Goal: Information Seeking & Learning: Learn about a topic

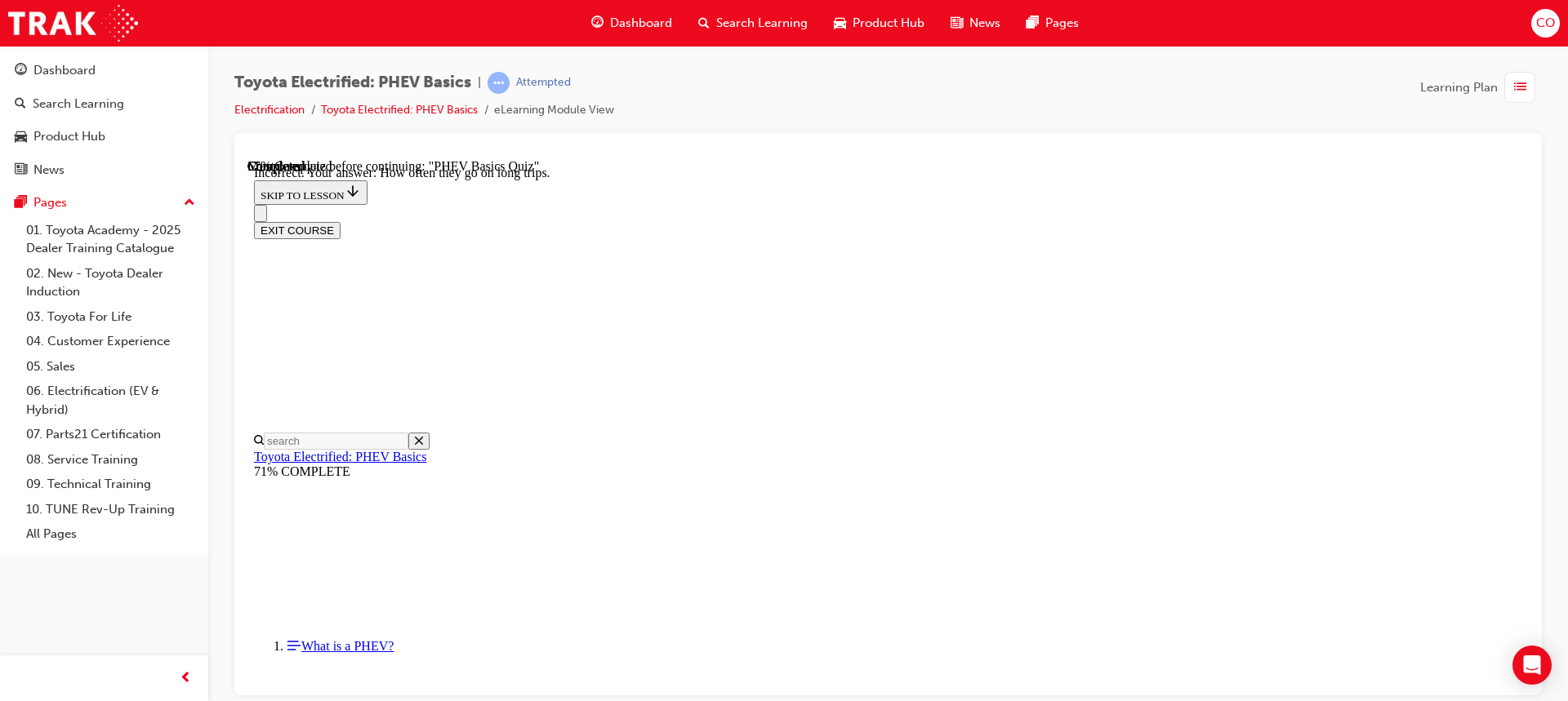
scroll to position [264, 0]
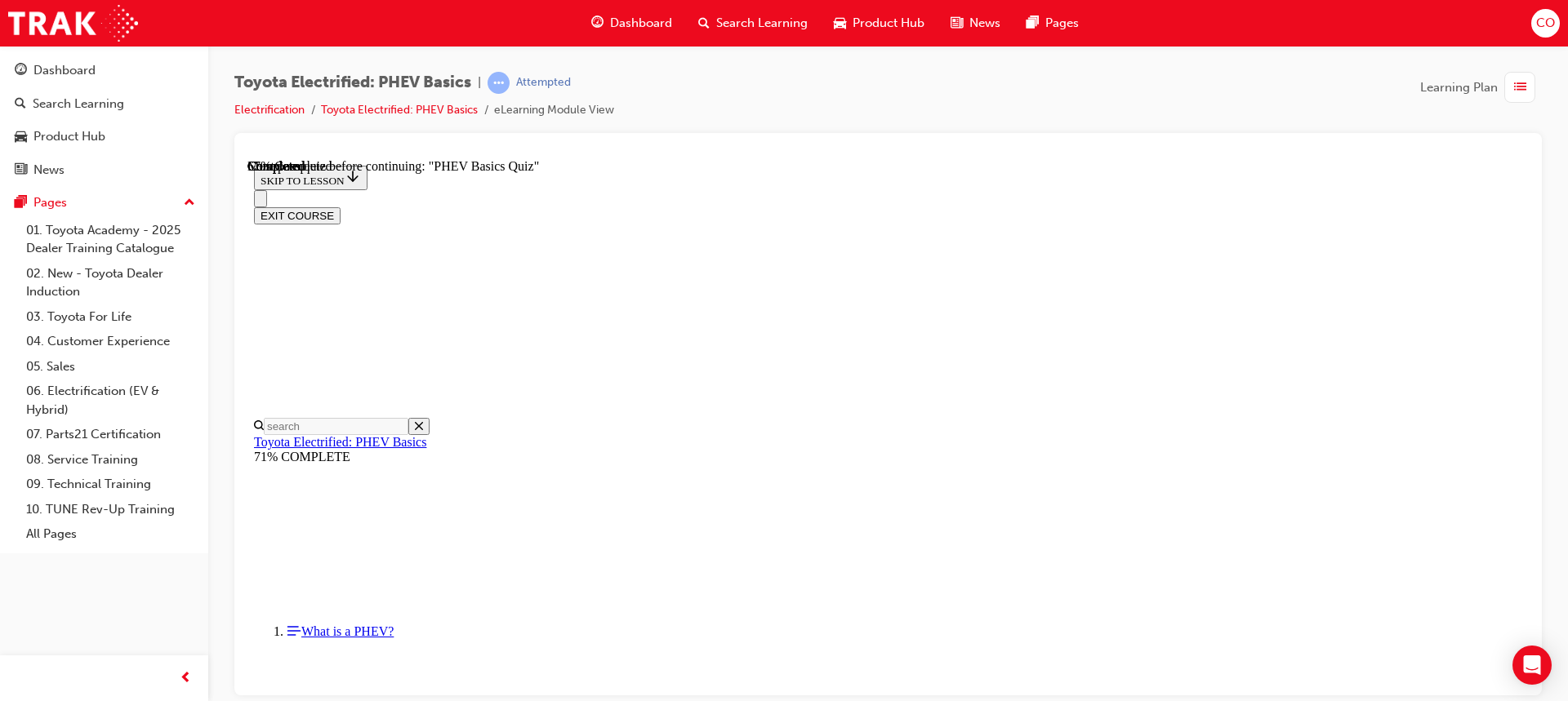
scroll to position [182, 0]
radio input "true"
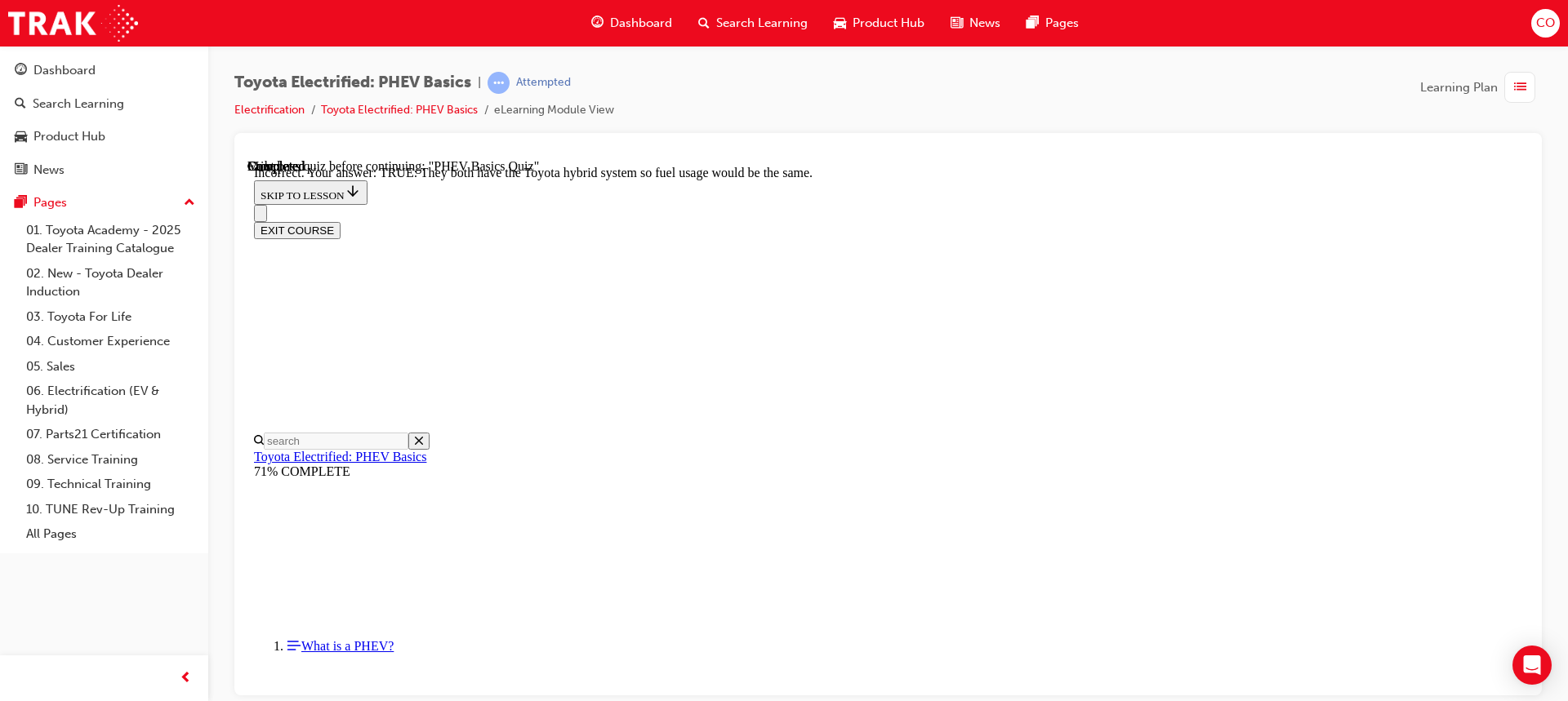
scroll to position [330, 0]
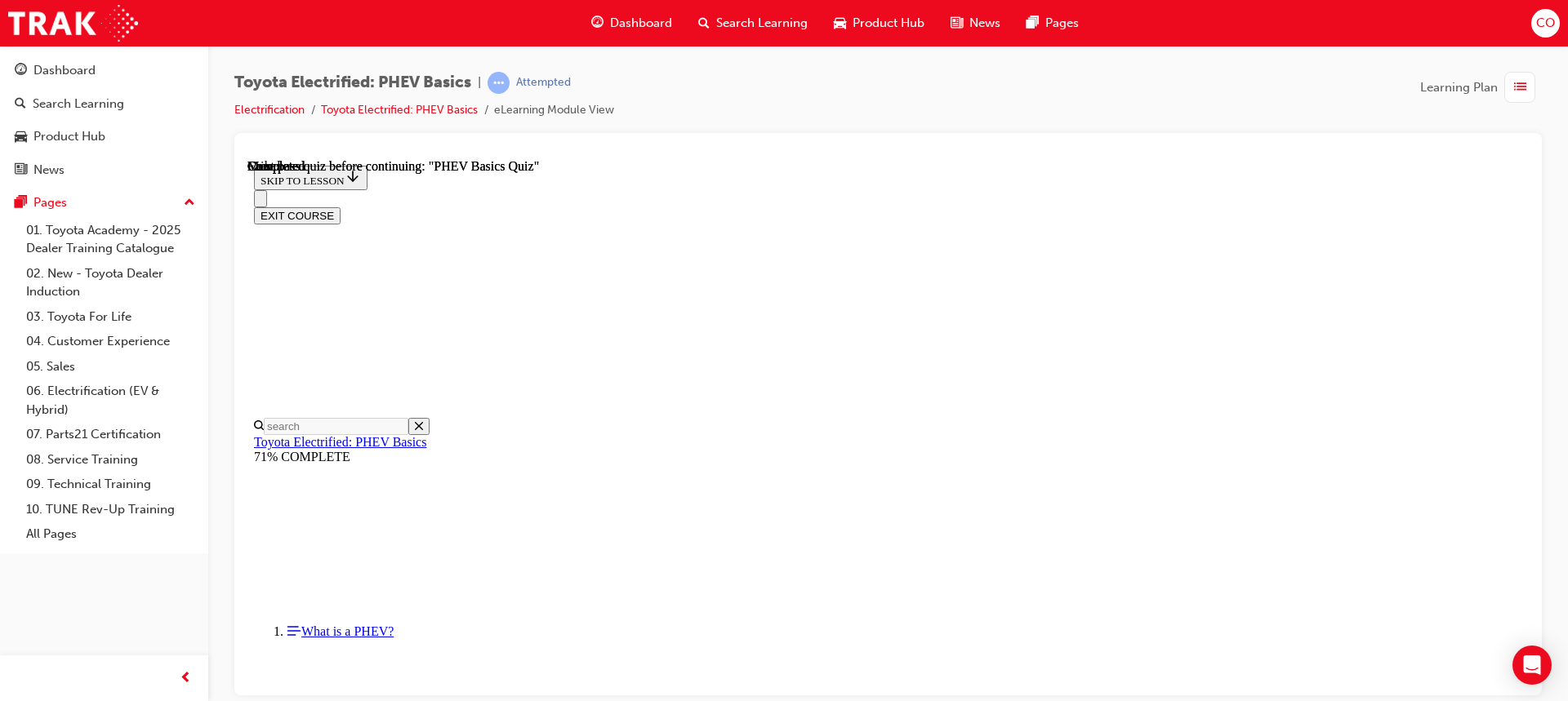
scroll to position [350, 0]
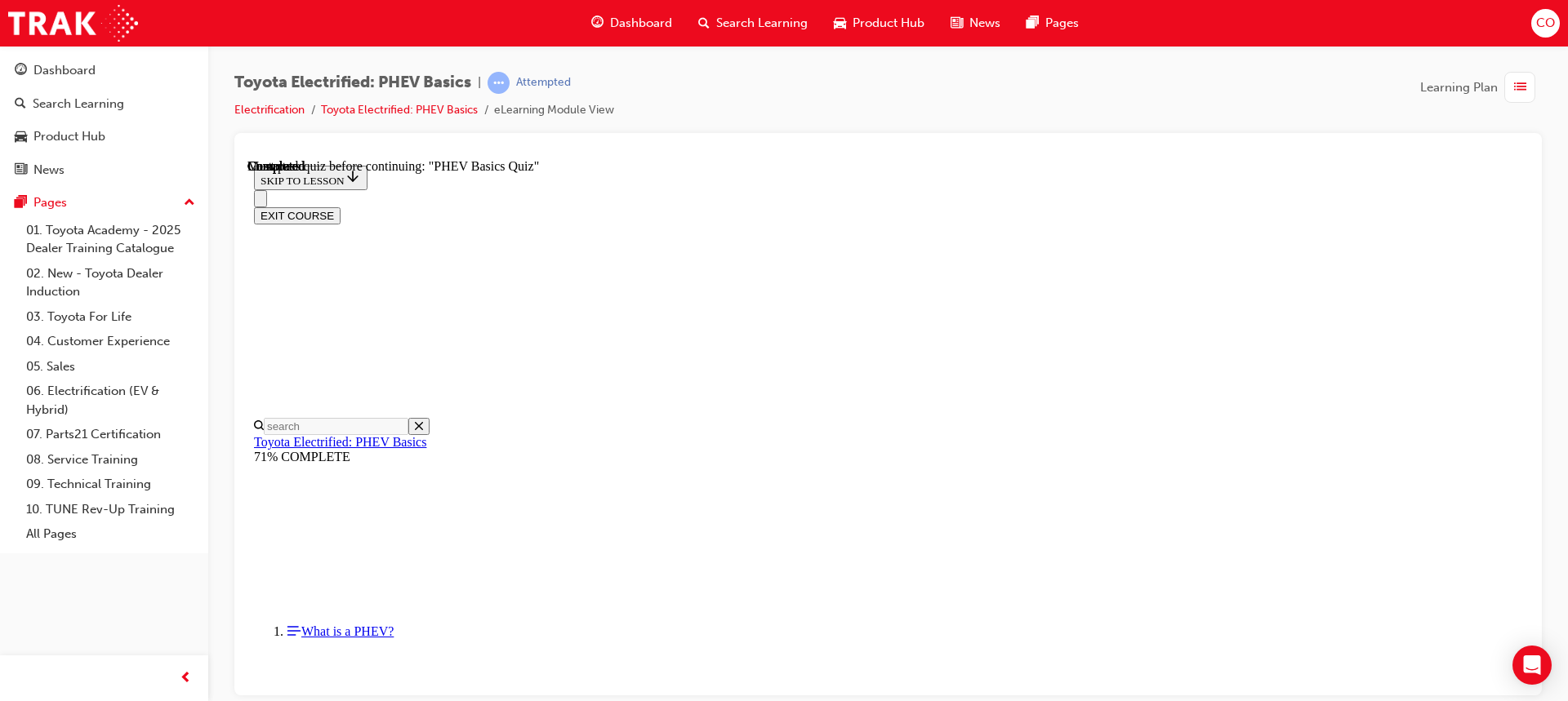
radio input "true"
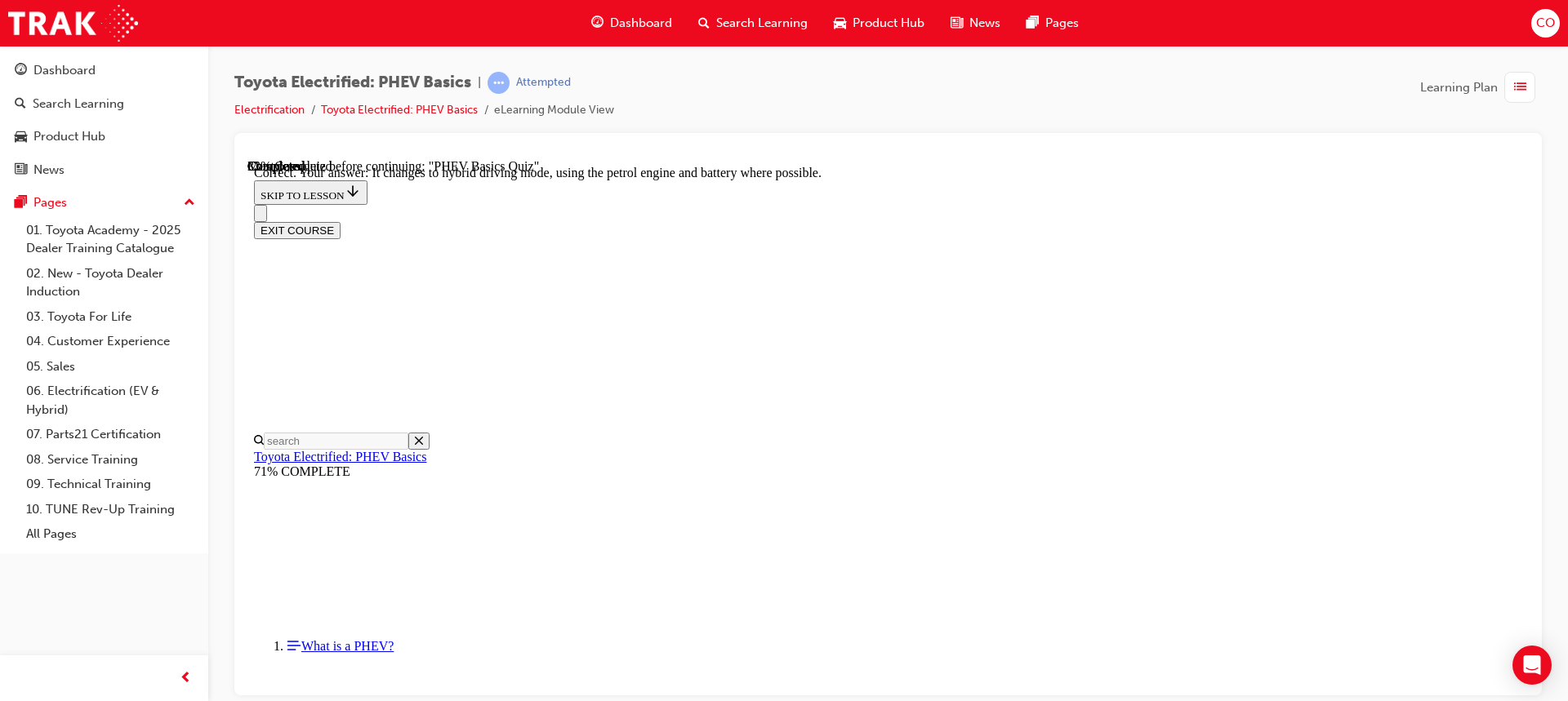
scroll to position [224, 0]
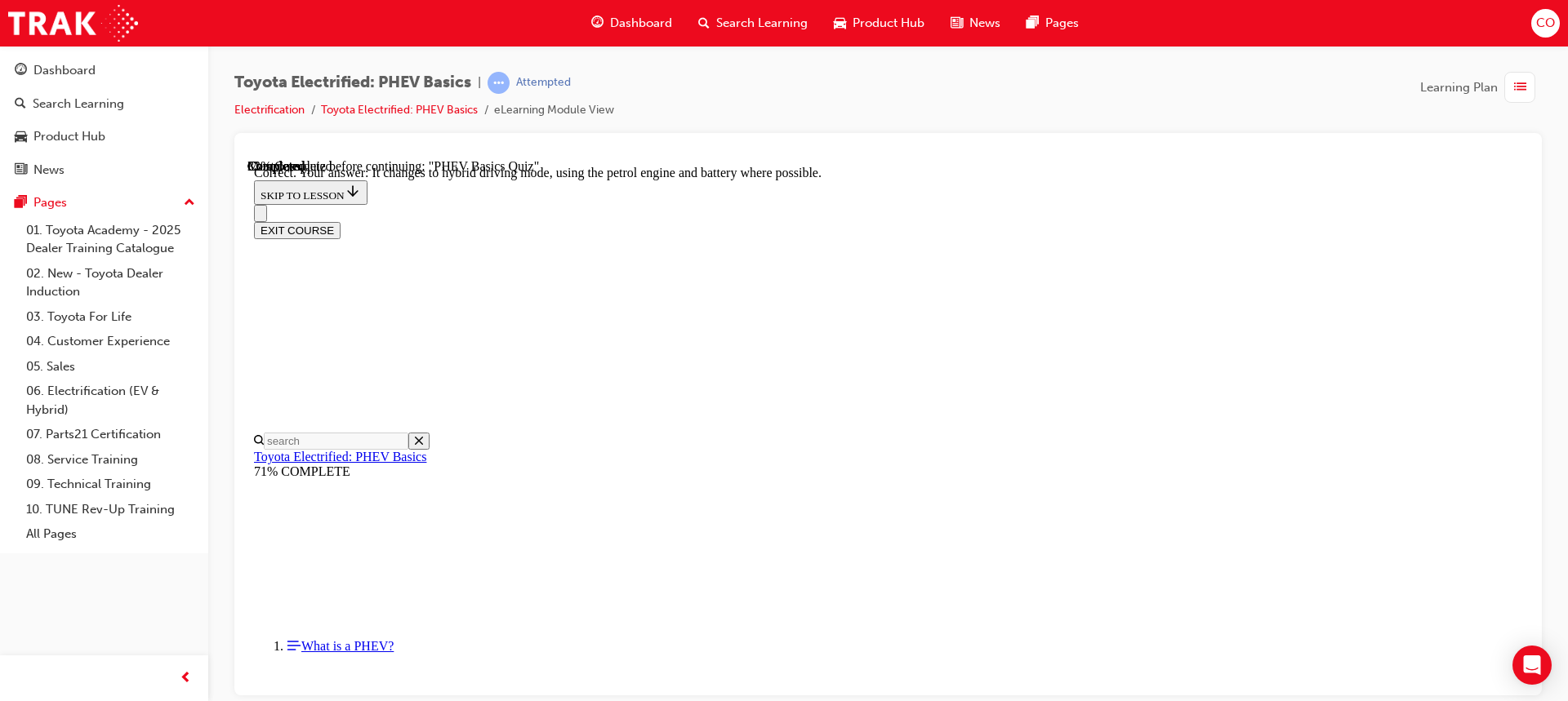
radio input "true"
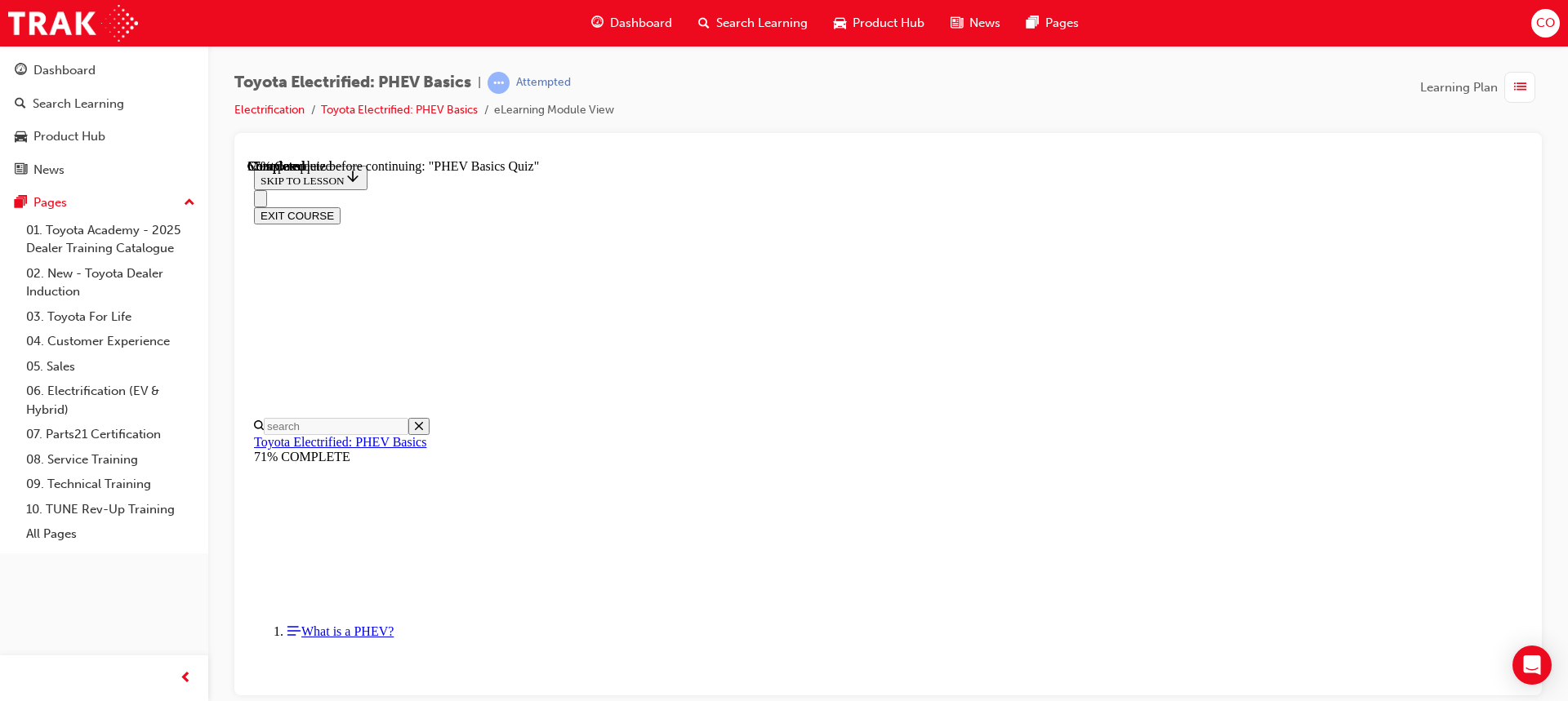
scroll to position [182, 0]
radio input "true"
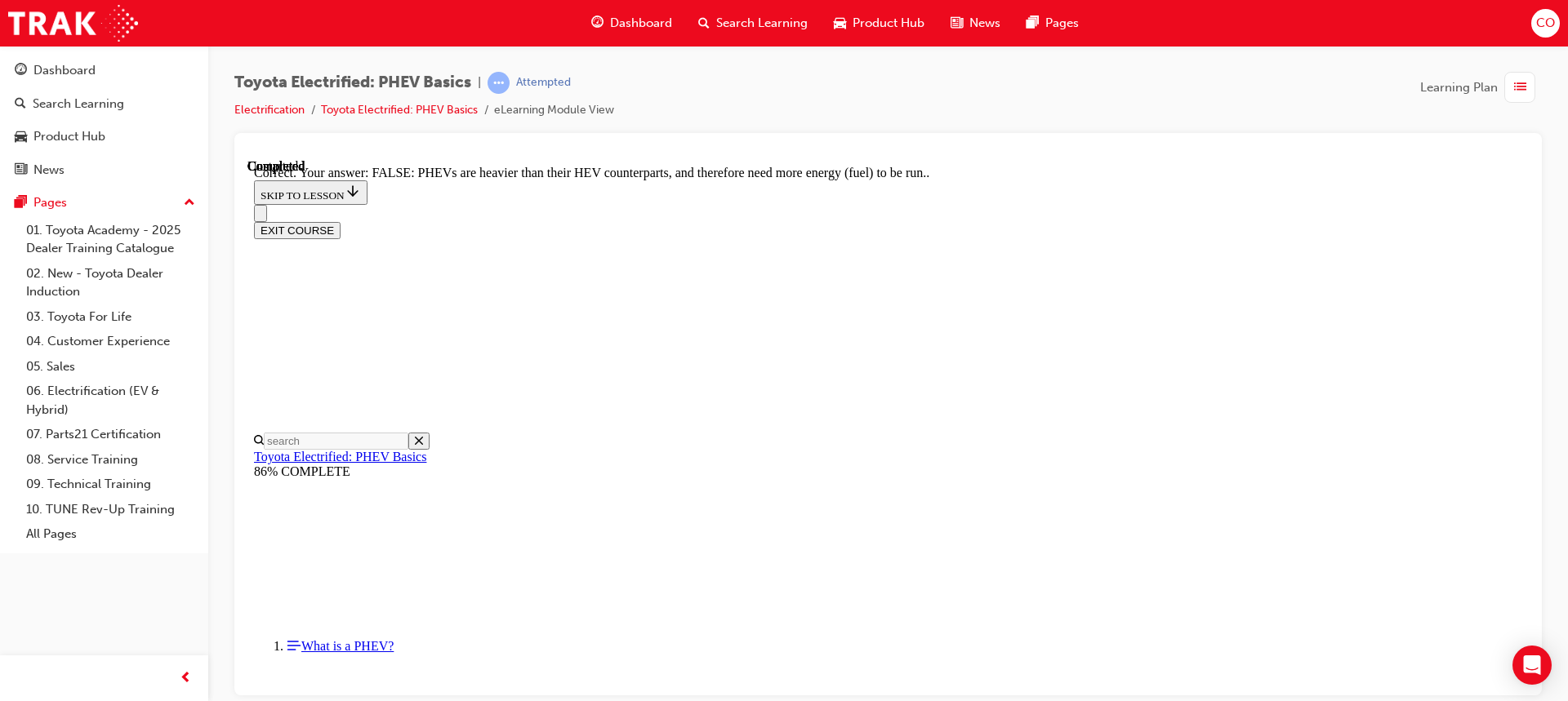
scroll to position [330, 0]
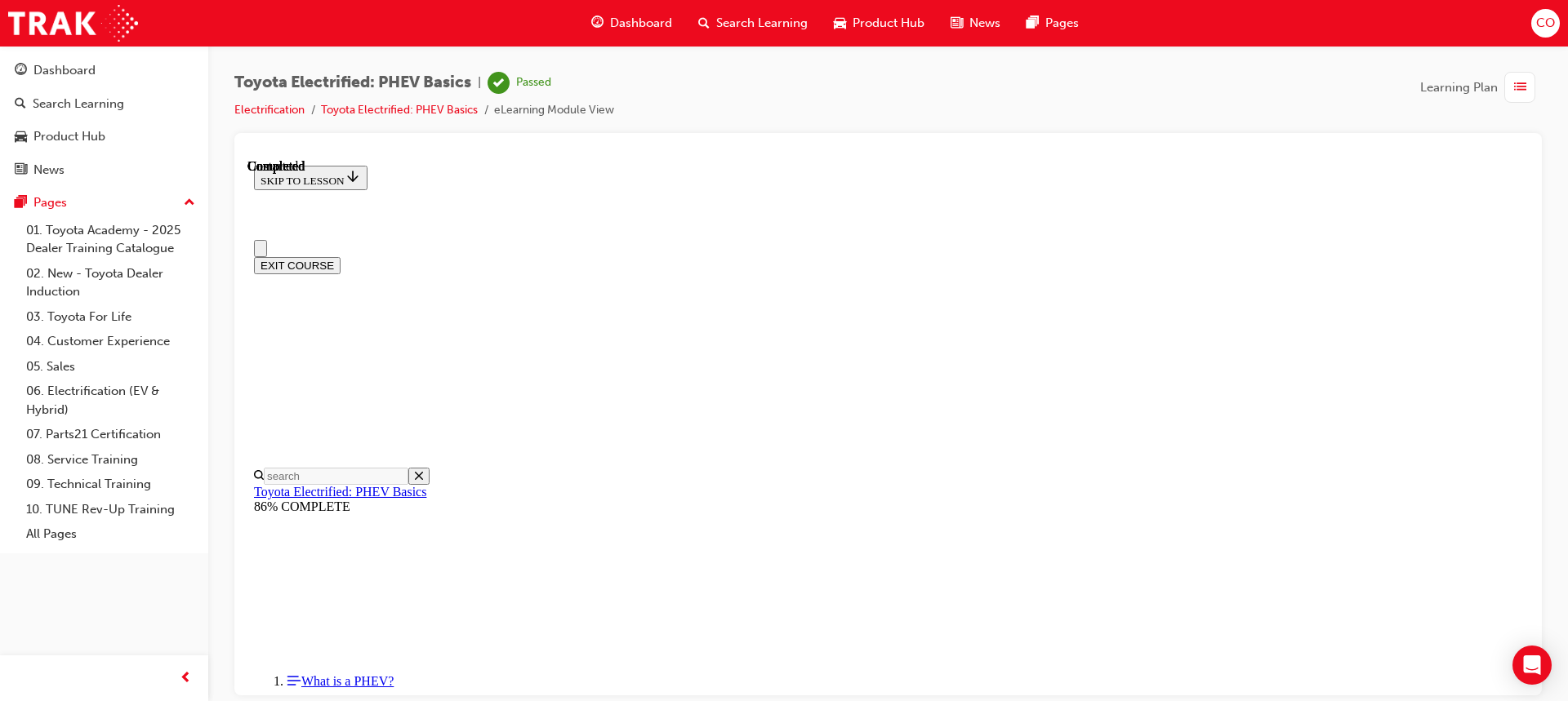
scroll to position [0, 0]
click at [341, 257] on button "EXIT COURSE" at bounding box center [297, 265] width 87 height 17
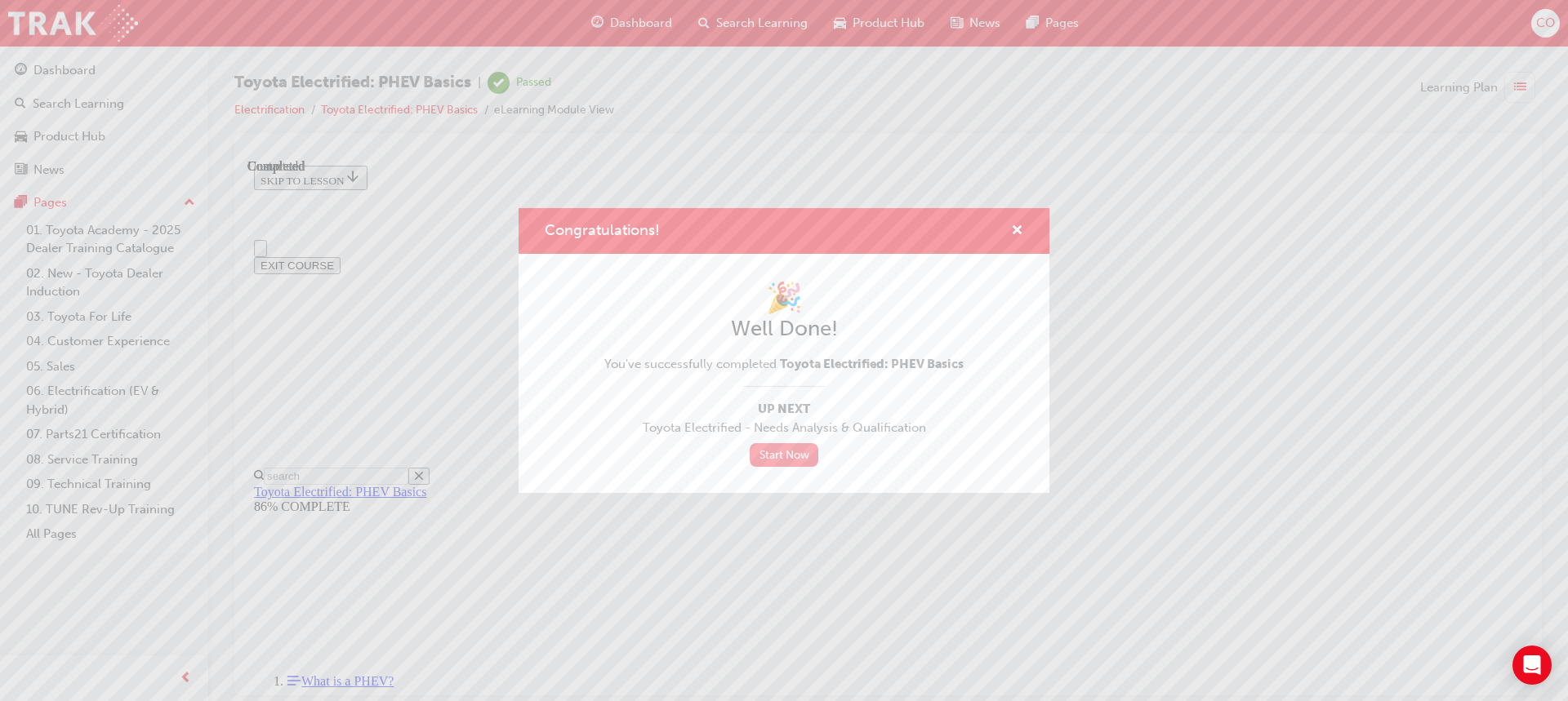
click at [777, 456] on link "Start Now" at bounding box center [784, 455] width 68 height 24
